Goal: Check status: Check status

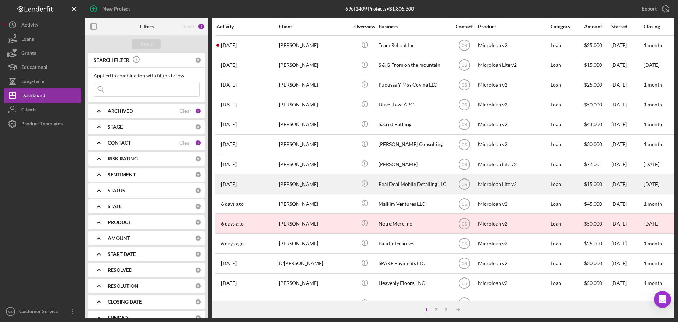
click at [318, 186] on div "[PERSON_NAME]" at bounding box center [314, 184] width 71 height 19
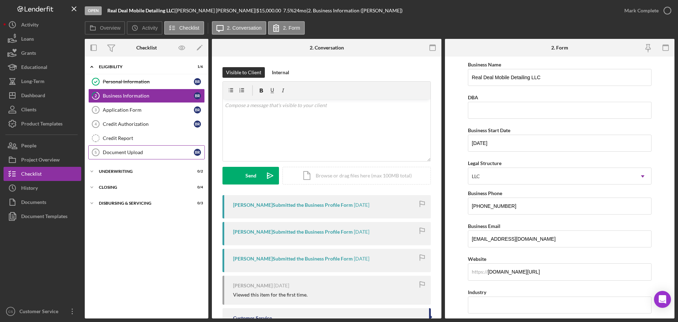
click at [149, 155] on link "Document Upload 5 Document Upload B R" at bounding box center [146, 152] width 117 height 14
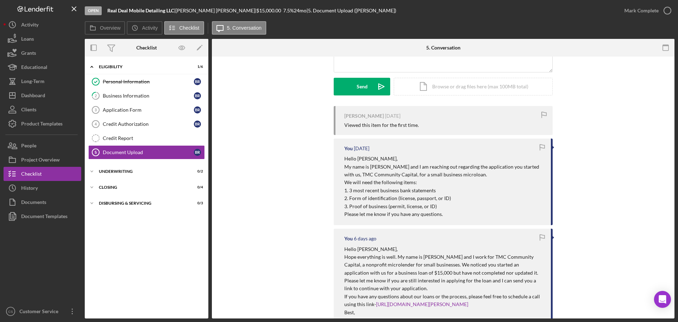
scroll to position [141, 0]
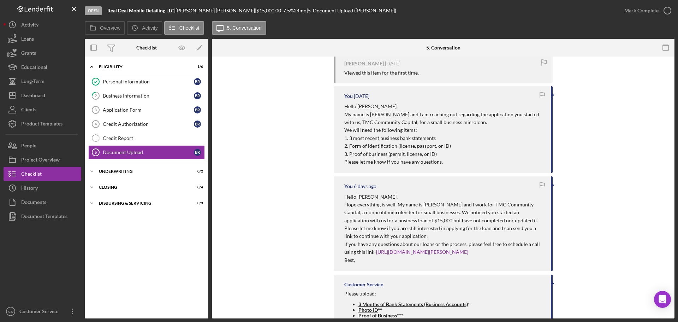
click at [231, 233] on div "[PERSON_NAME] [DATE] Viewed this item for the first time. You [DATE] Hello [PER…" at bounding box center [444, 218] width 442 height 328
